Goal: Find specific page/section: Find specific page/section

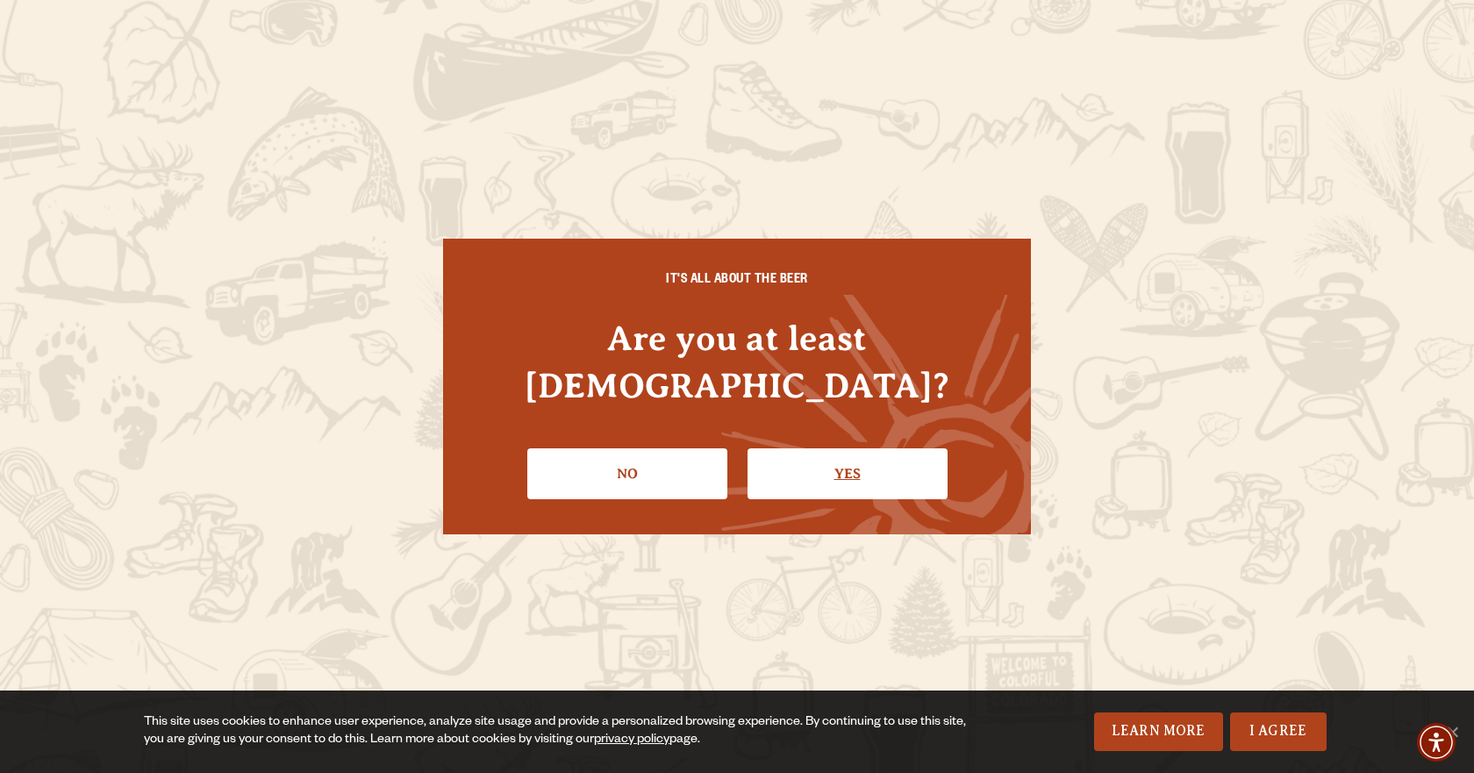
click at [858, 451] on link "Yes" at bounding box center [848, 473] width 200 height 51
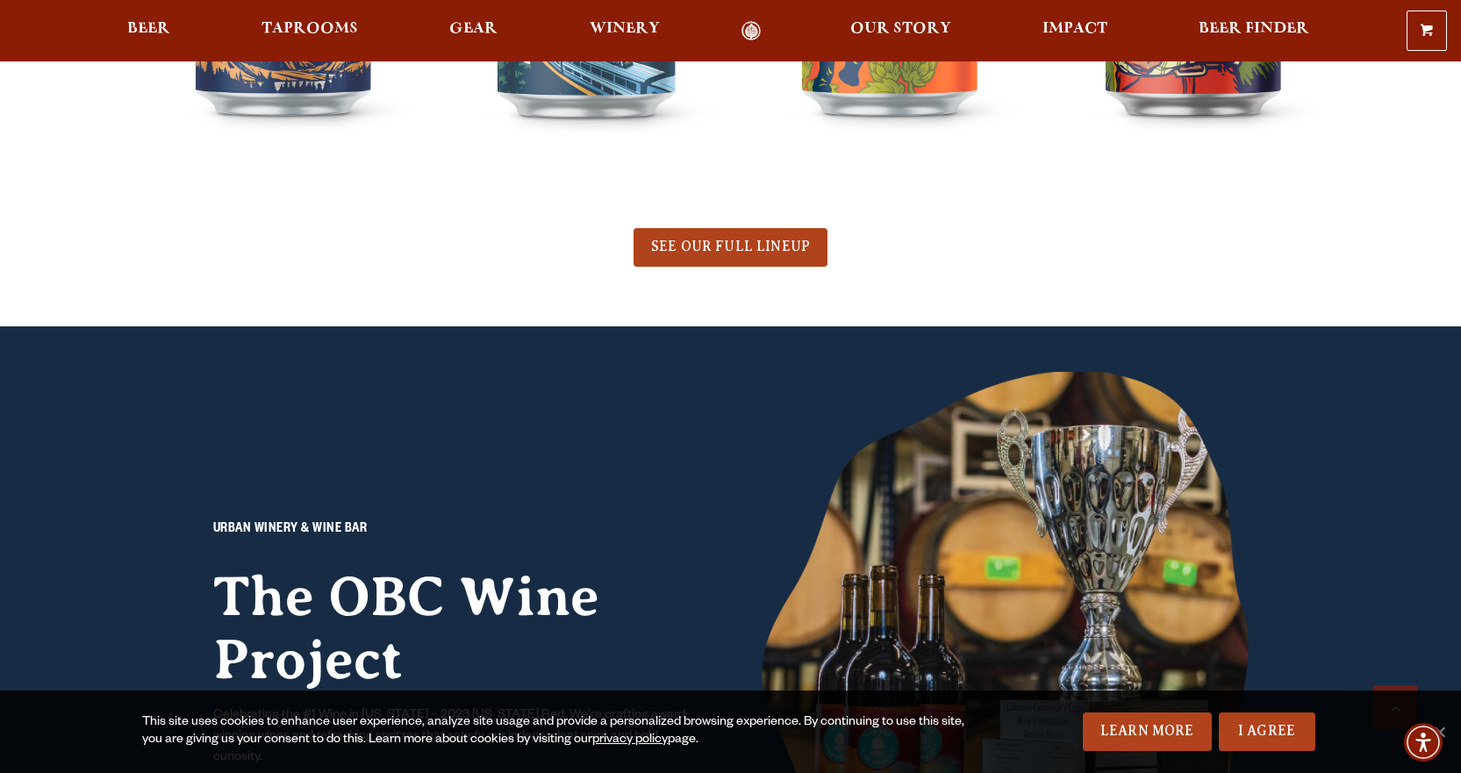
scroll to position [1229, 0]
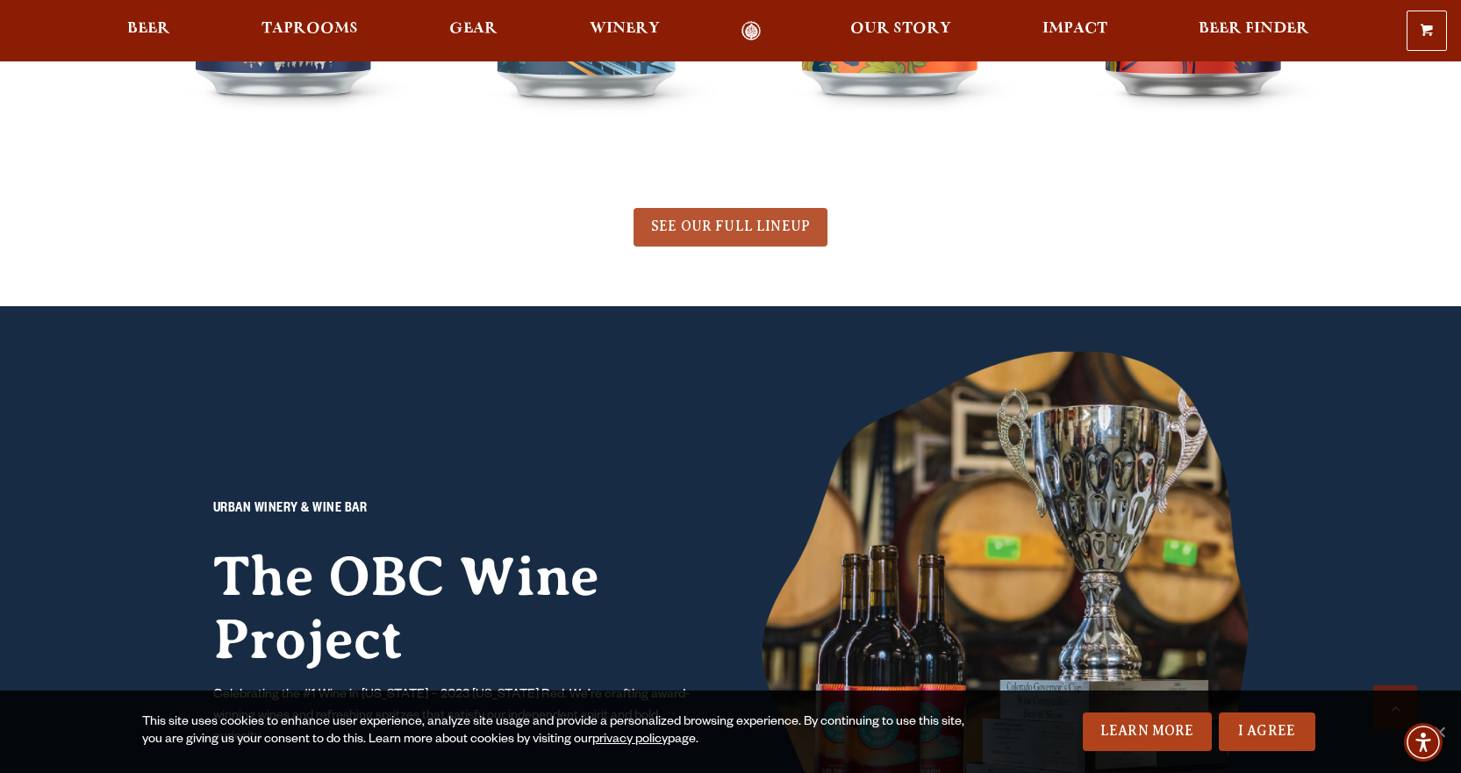
click at [748, 219] on span "SEE OUR FULL LINEUP" at bounding box center [730, 227] width 159 height 16
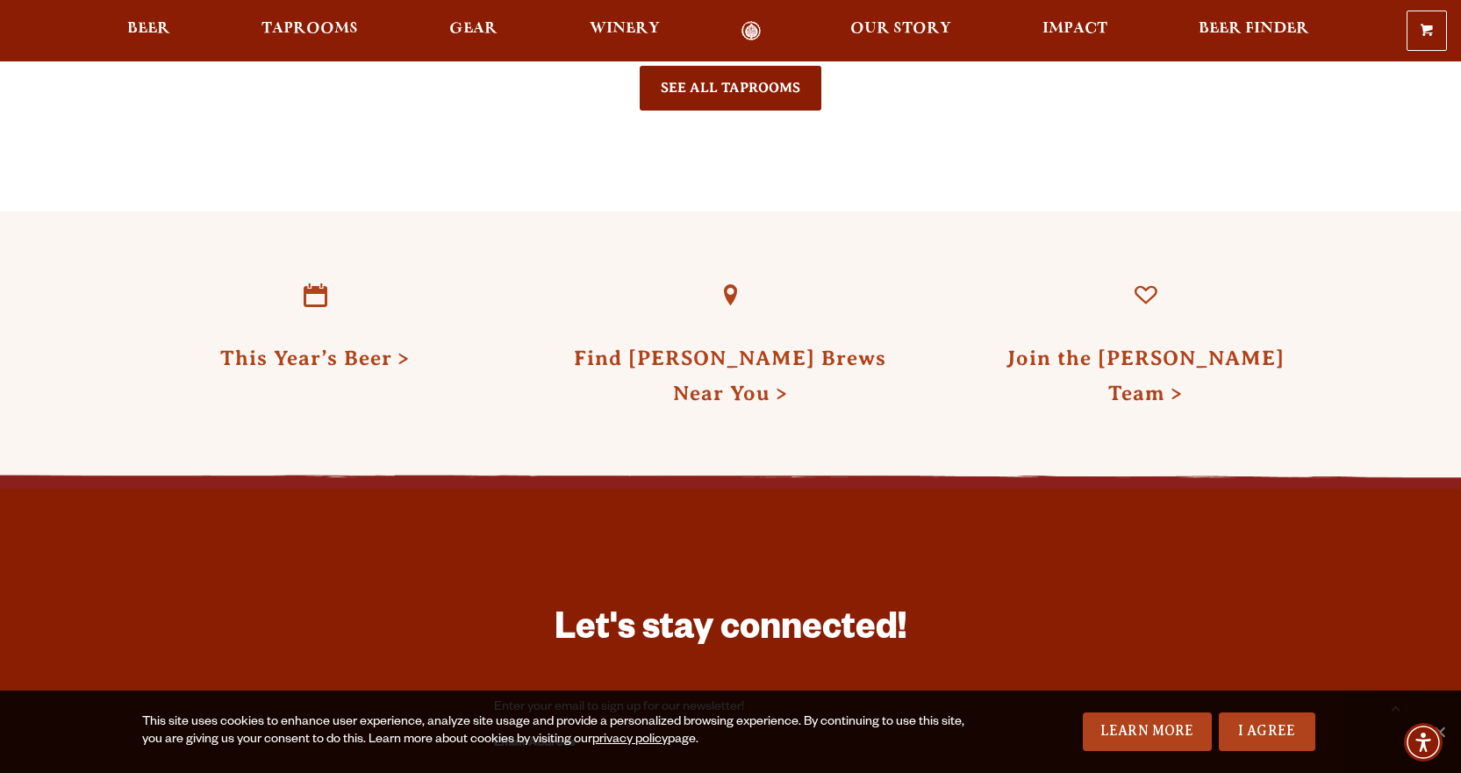
scroll to position [4556, 0]
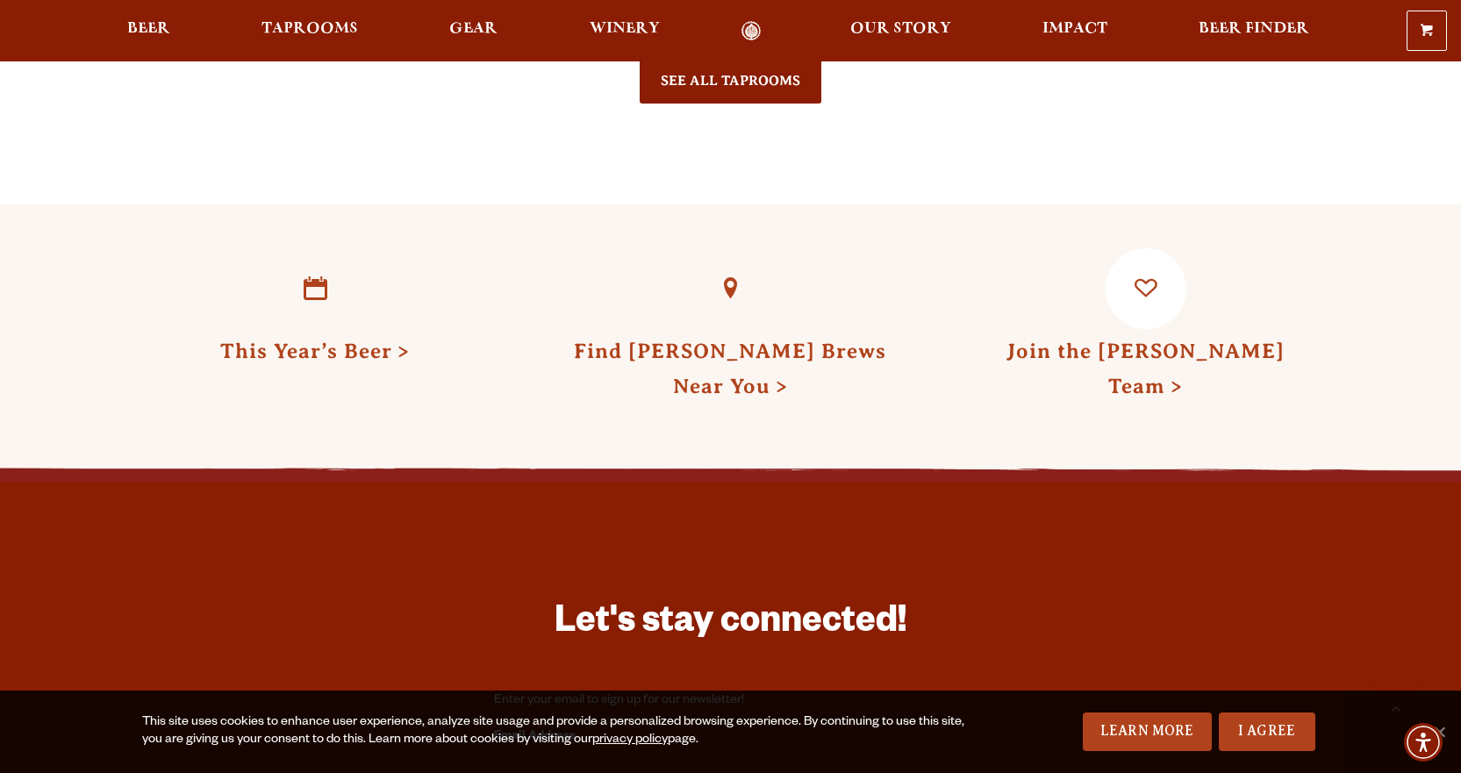
click at [1207, 340] on link "Join the Odell Team" at bounding box center [1146, 369] width 278 height 58
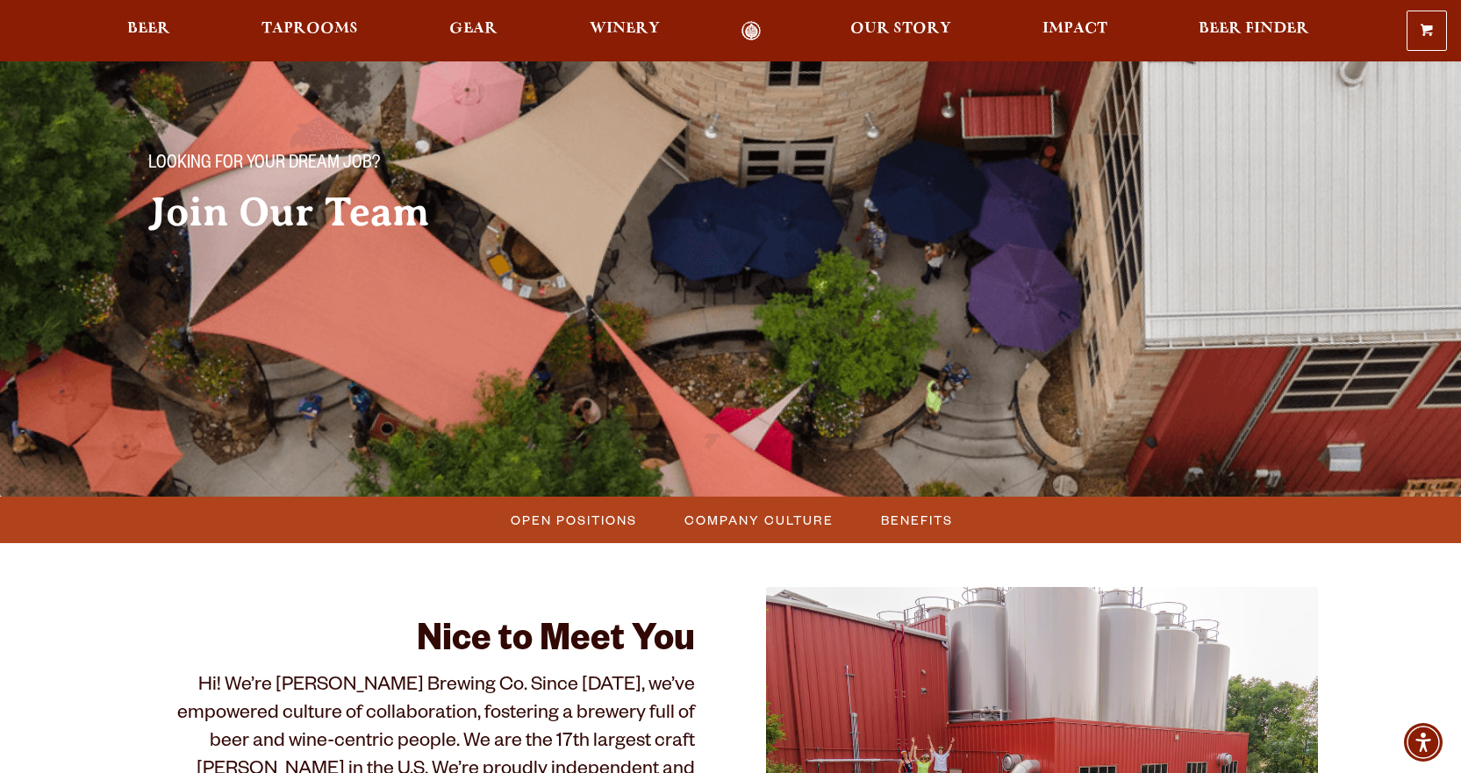
scroll to position [263, 0]
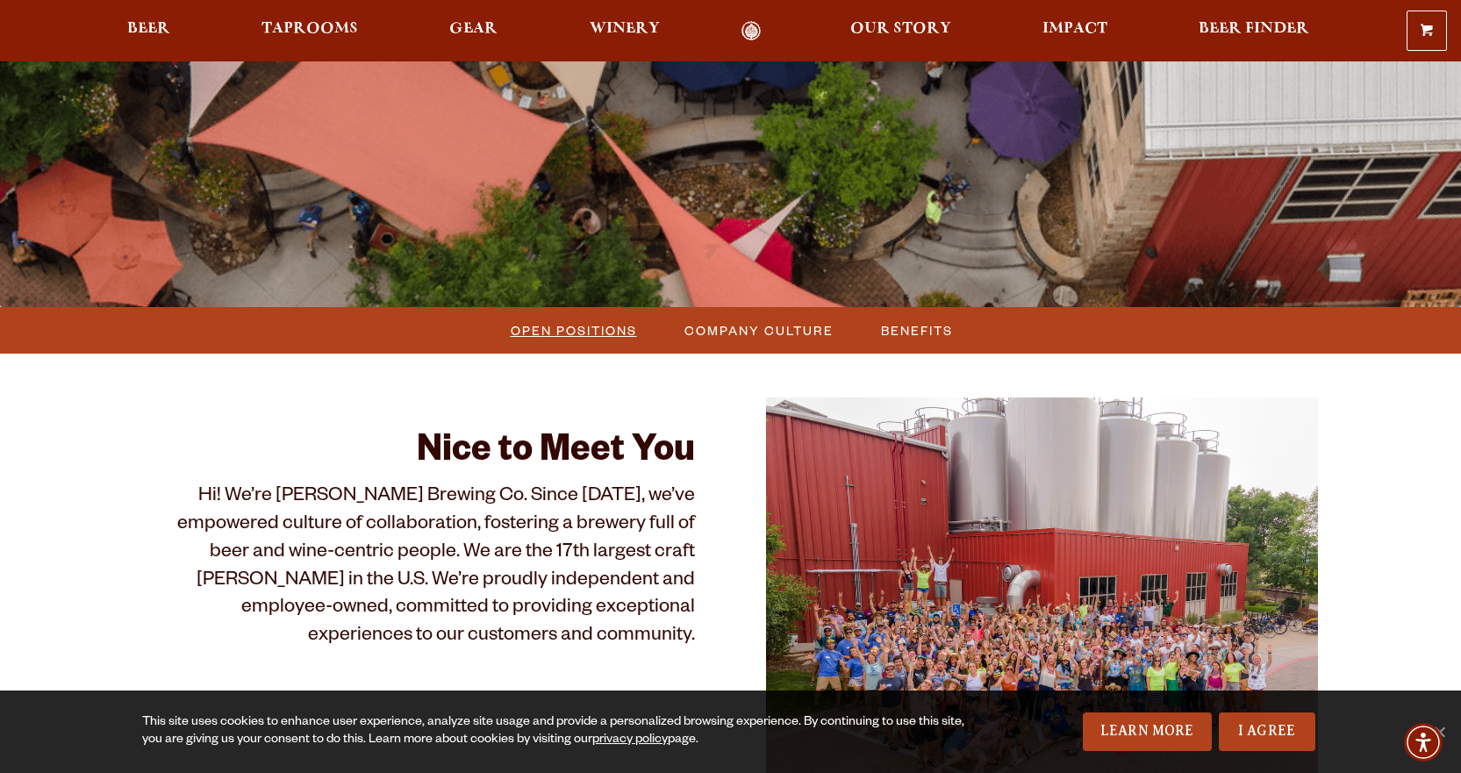
click at [530, 329] on span "Open Positions" at bounding box center [574, 330] width 126 height 25
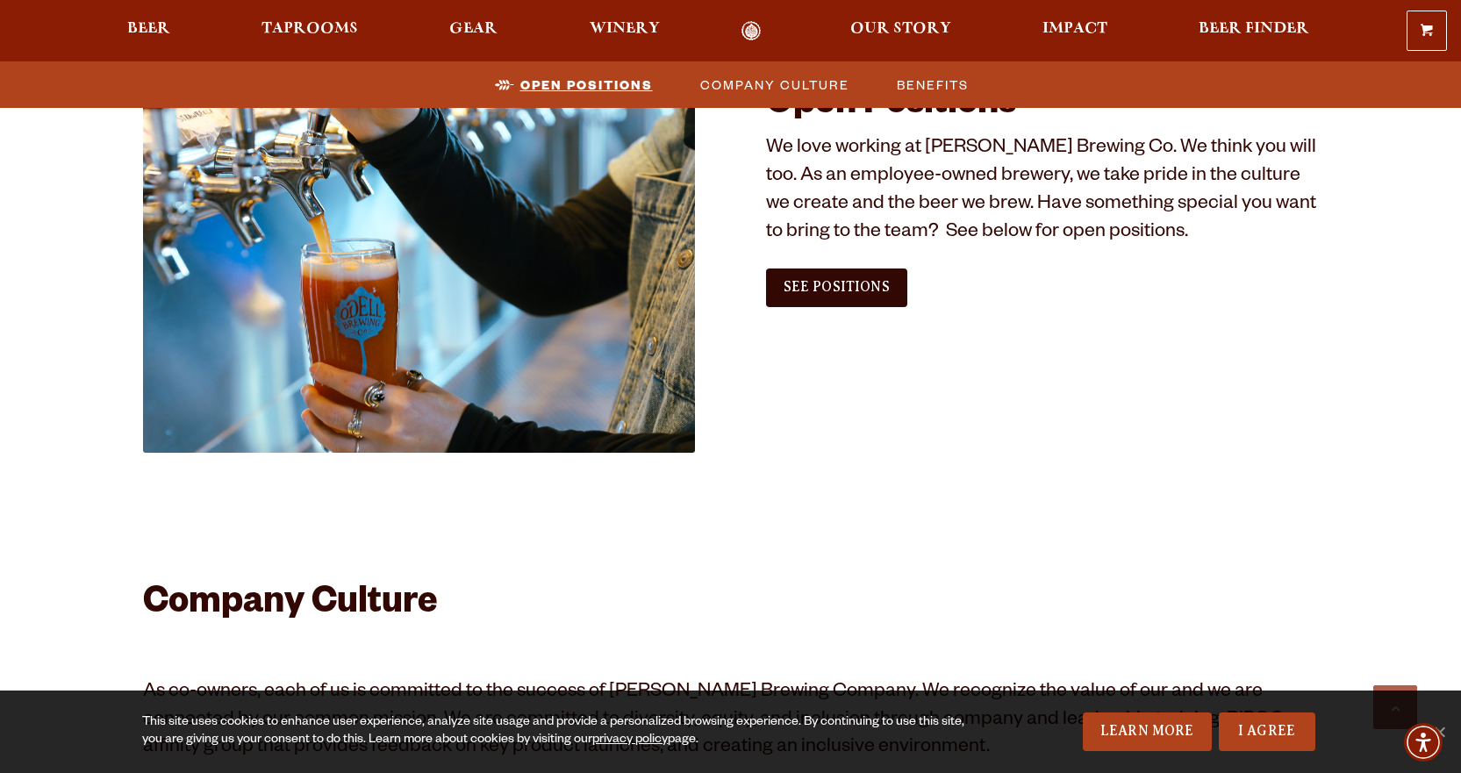
scroll to position [1067, 0]
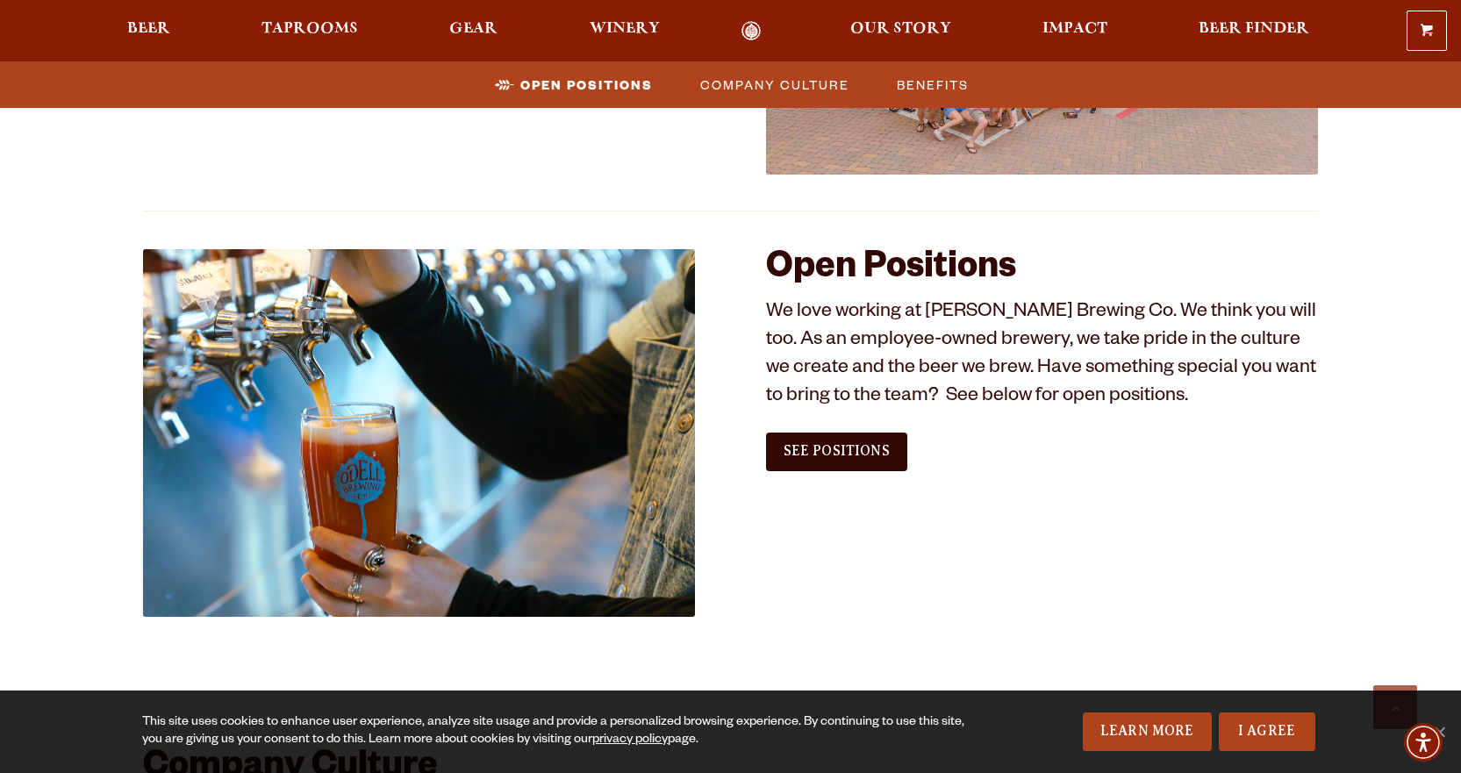
scroll to position [892, 0]
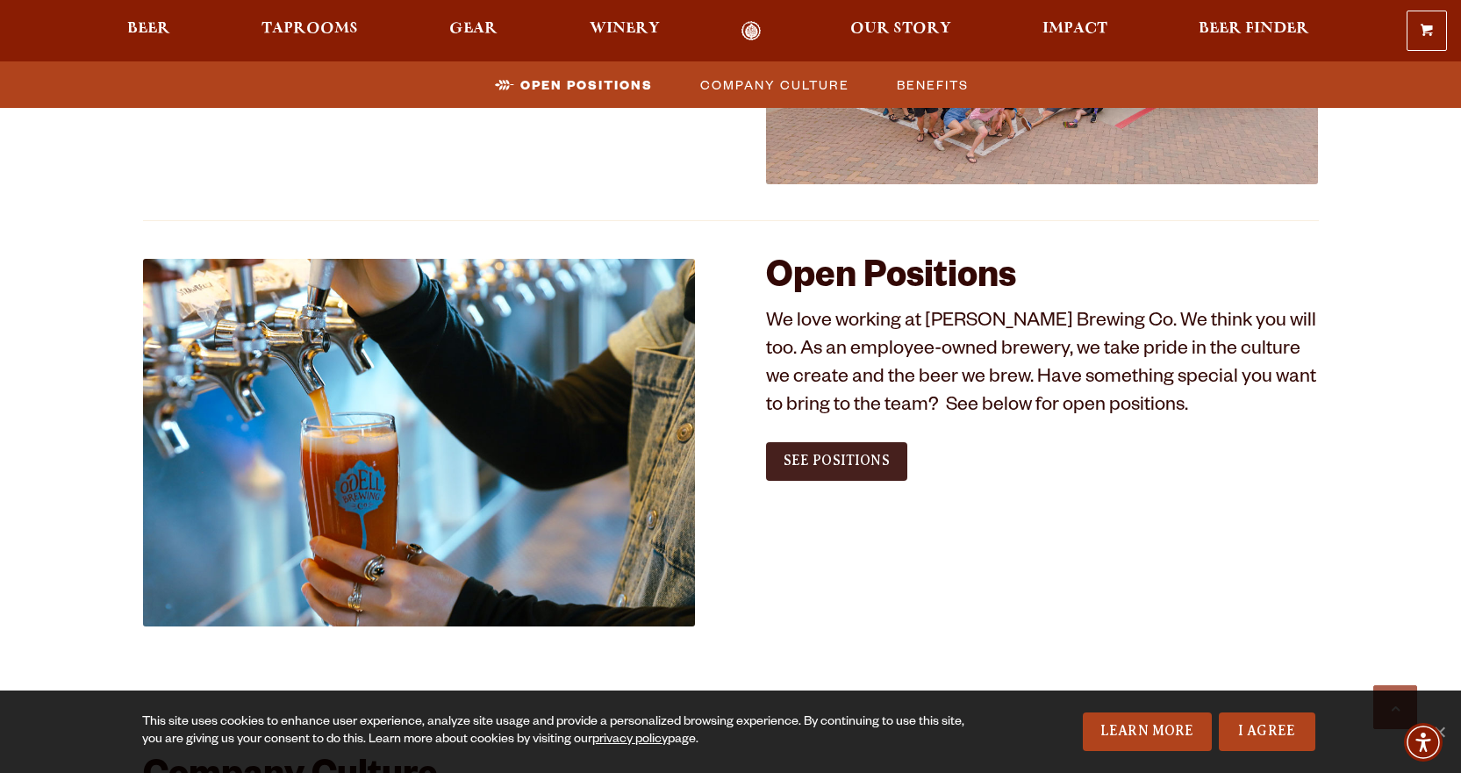
click at [838, 462] on span "See Positions" at bounding box center [837, 461] width 106 height 16
